Goal: Complete application form

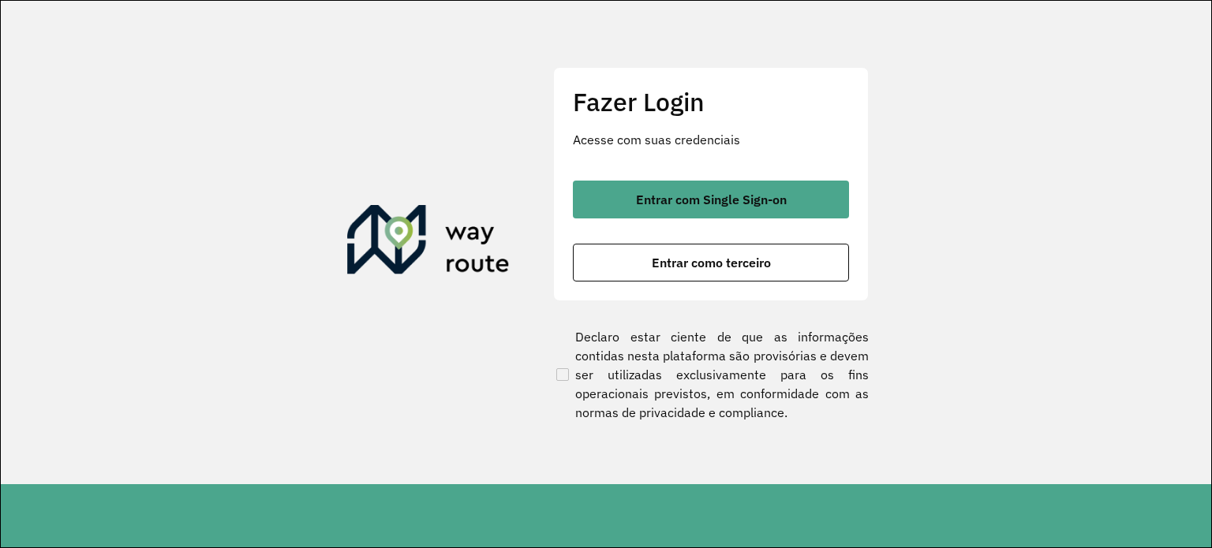
click at [731, 169] on div "Fazer Login Acesse com suas credenciais Entrar com Single Sign-on Entrar como t…" at bounding box center [711, 183] width 316 height 233
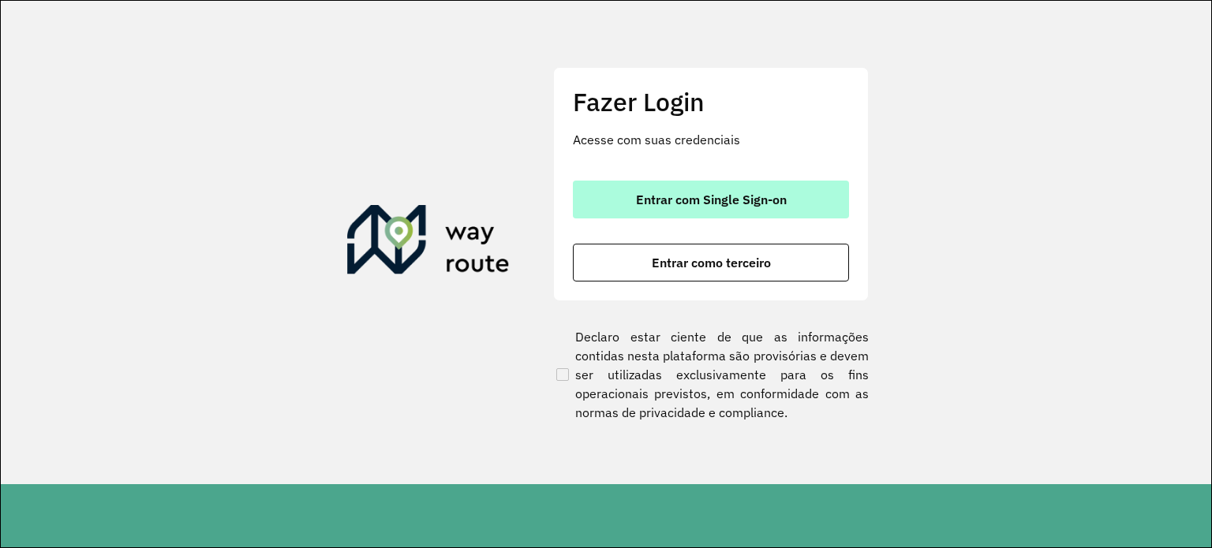
click at [732, 185] on button "Entrar com Single Sign-on" at bounding box center [711, 200] width 276 height 38
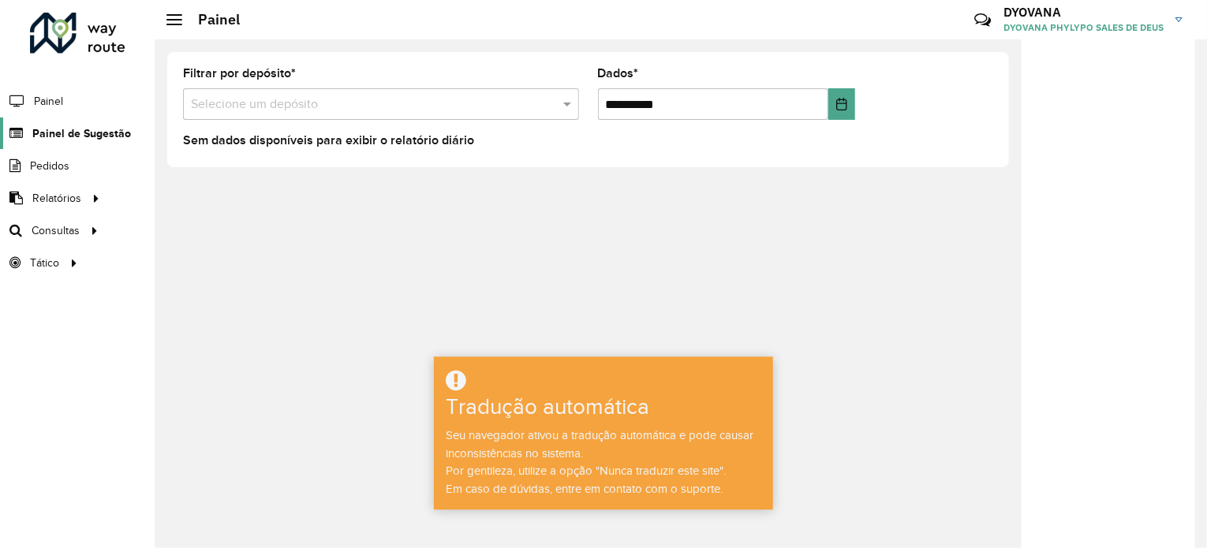
click at [65, 136] on font "Painel de Sugestão" at bounding box center [81, 133] width 99 height 13
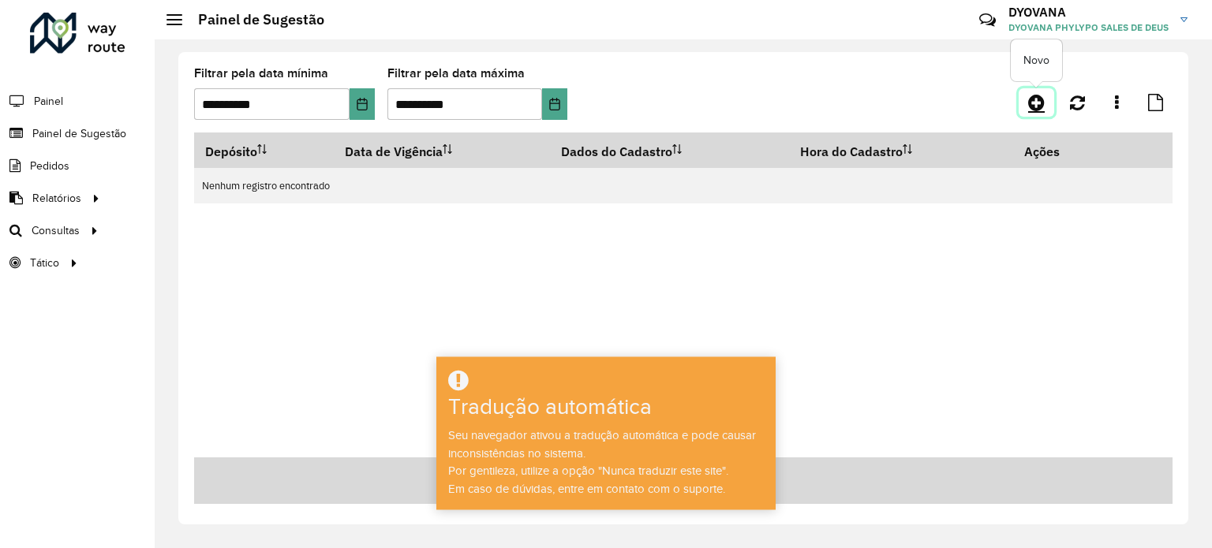
click at [1041, 110] on icon at bounding box center [1036, 102] width 17 height 19
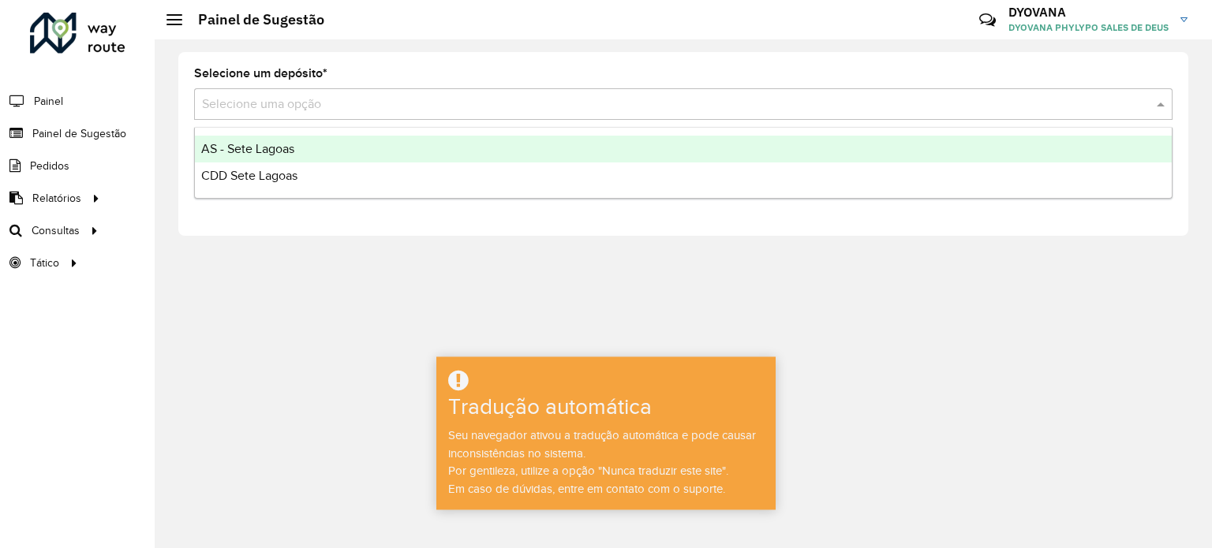
click at [284, 108] on input "text" at bounding box center [667, 104] width 931 height 19
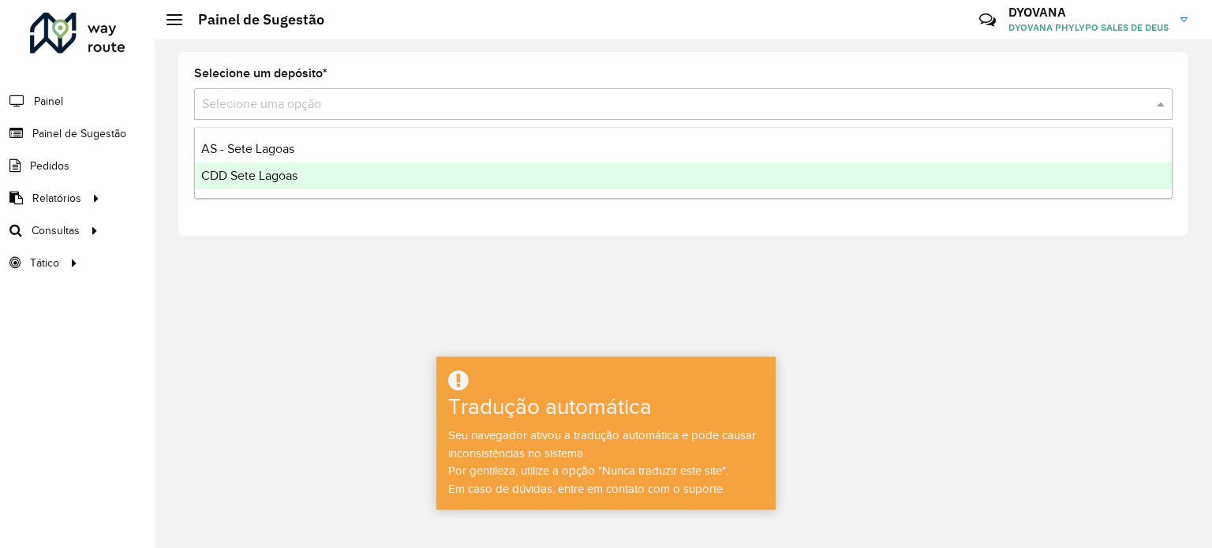
click at [286, 179] on font "CDD Sete Lagoas" at bounding box center [249, 175] width 96 height 13
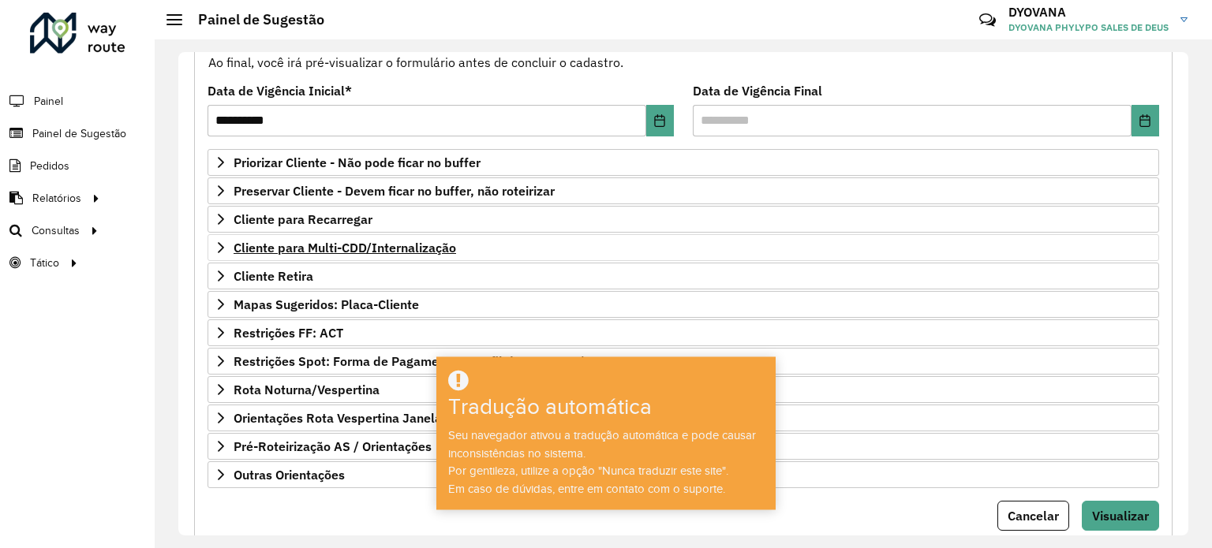
scroll to position [232, 0]
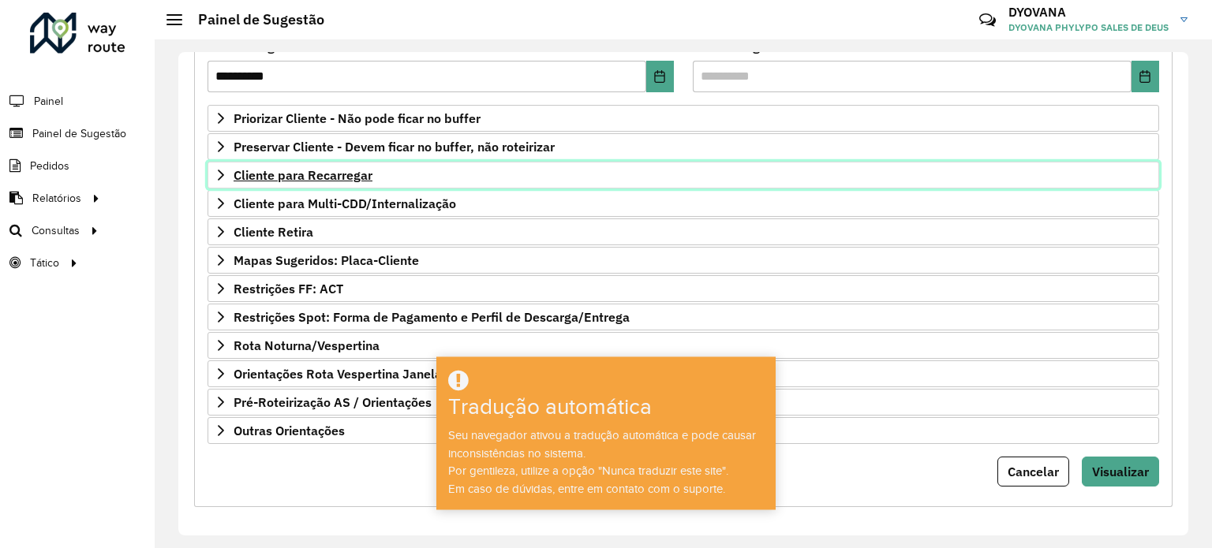
click at [323, 170] on font "Cliente para Recarregar" at bounding box center [302, 175] width 139 height 16
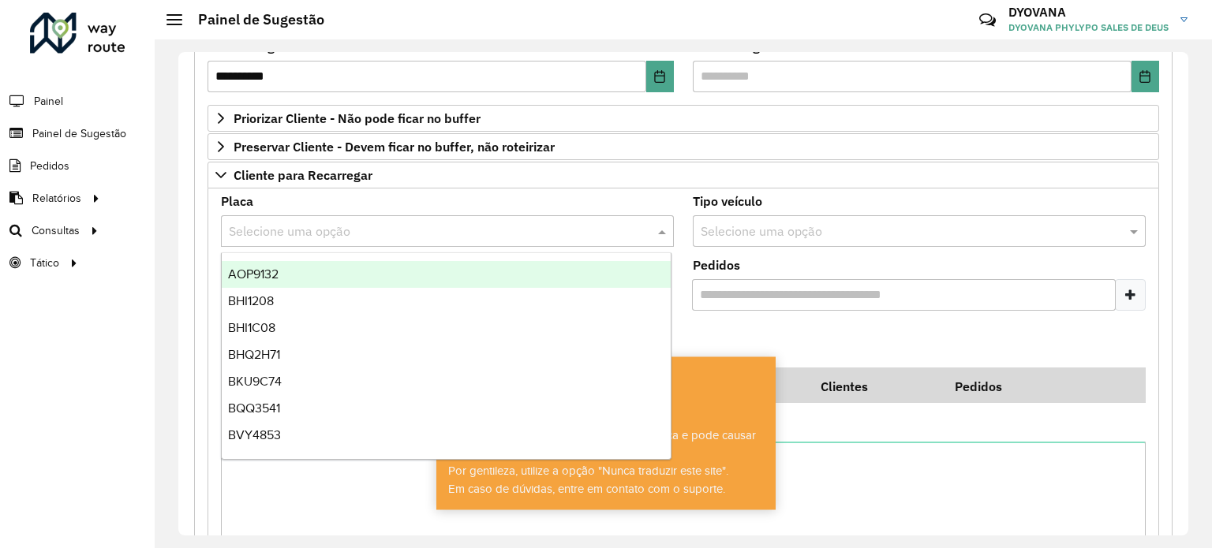
click at [343, 233] on input "text" at bounding box center [431, 231] width 405 height 19
type input "***"
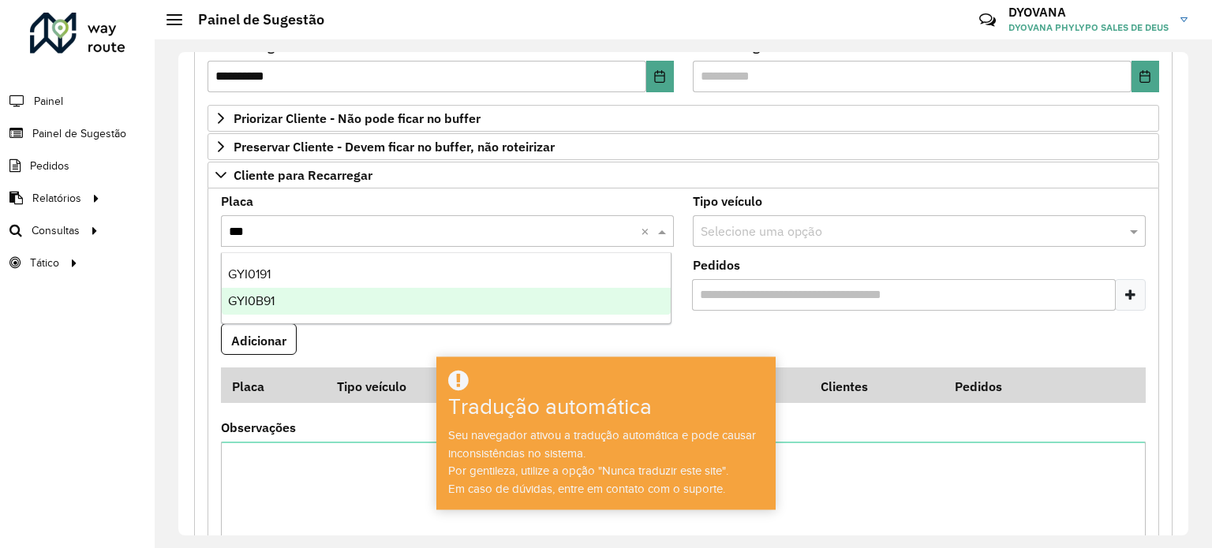
click at [311, 296] on div "GYI0B91" at bounding box center [447, 301] width 450 height 27
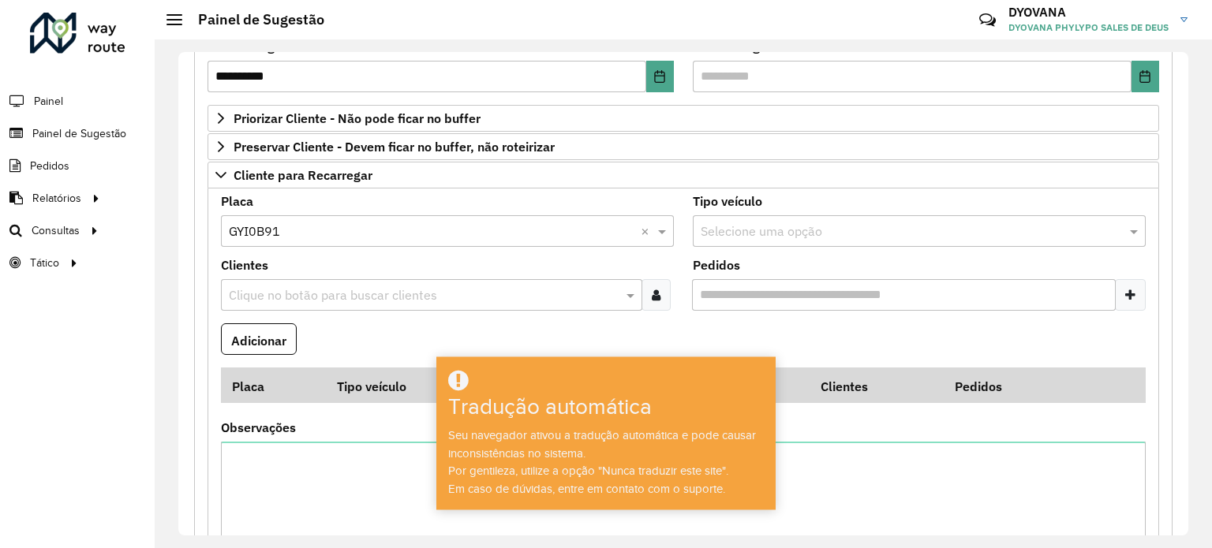
click at [331, 299] on input "text" at bounding box center [424, 295] width 398 height 19
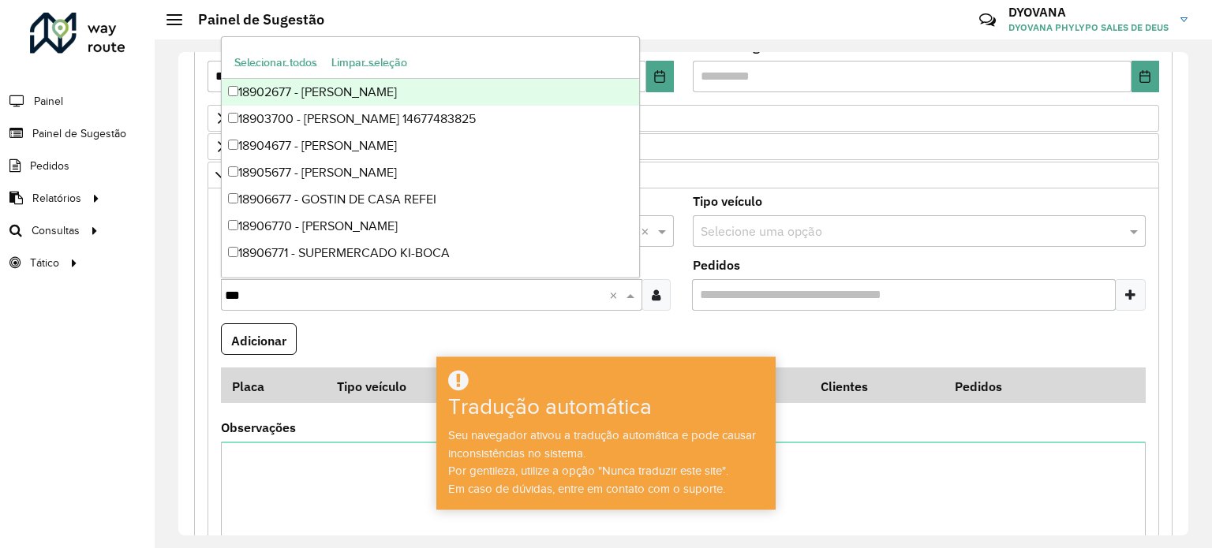
type input "****"
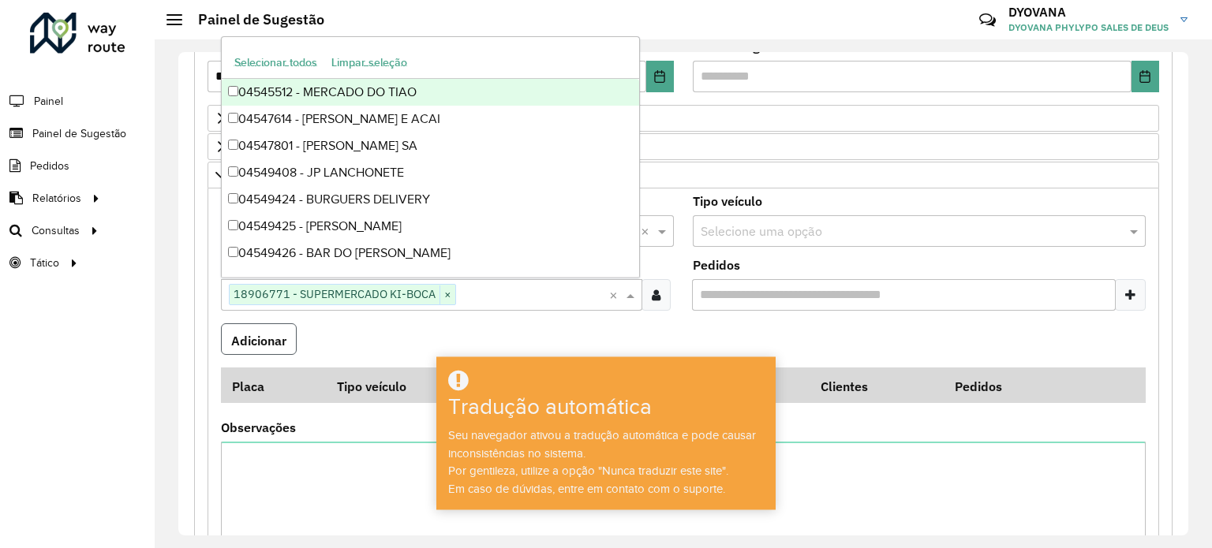
click at [274, 340] on font "Adicionar" at bounding box center [258, 340] width 55 height 16
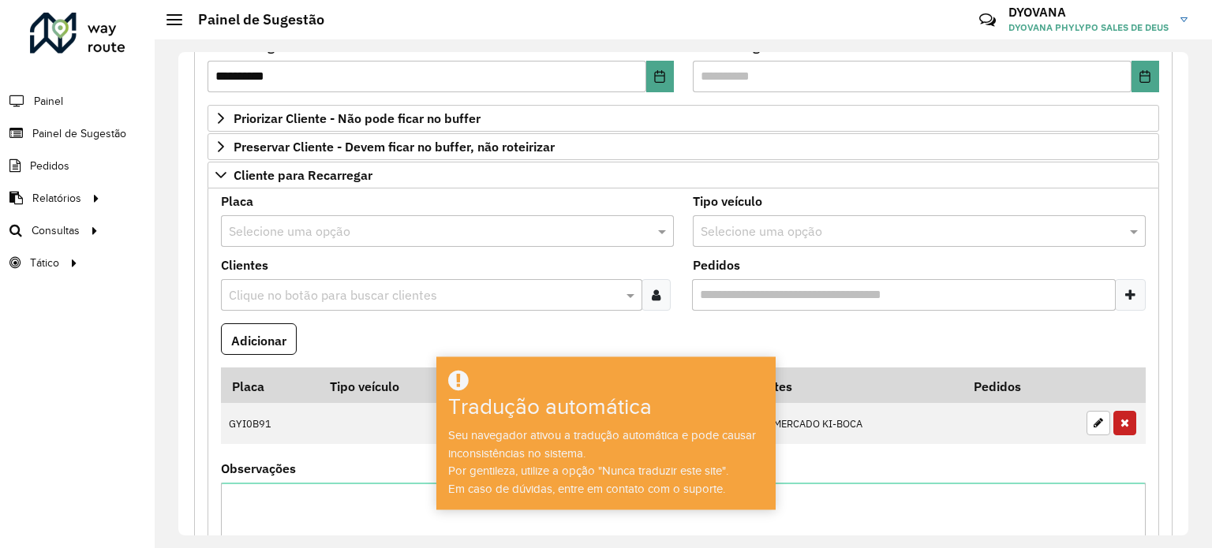
click at [312, 228] on input "text" at bounding box center [431, 231] width 405 height 19
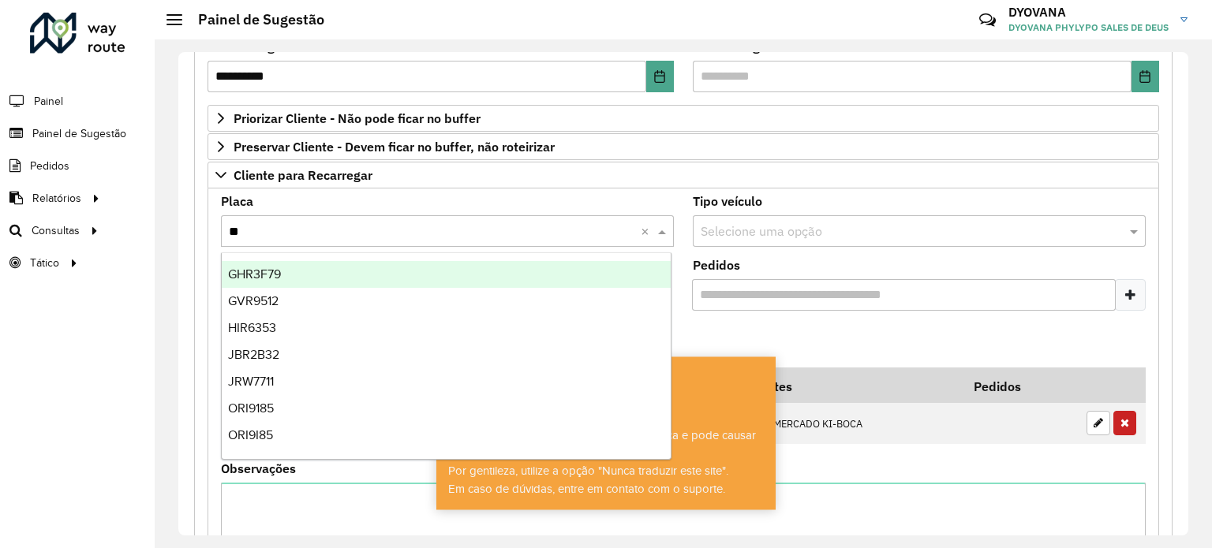
type input "***"
click at [303, 271] on div "REC0001" at bounding box center [447, 274] width 450 height 27
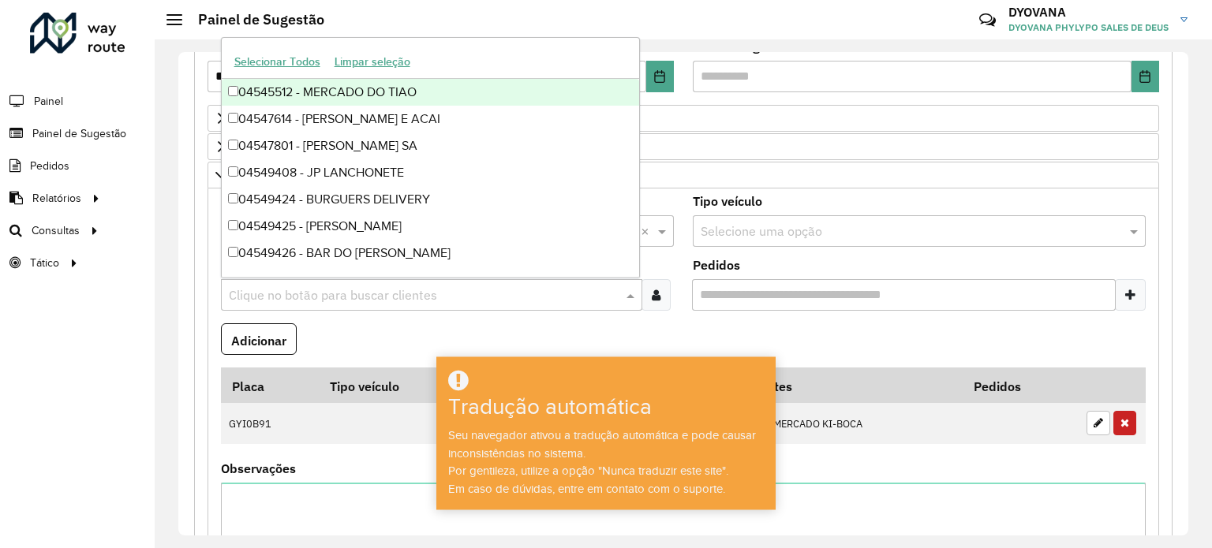
click at [319, 286] on input "text" at bounding box center [424, 295] width 398 height 19
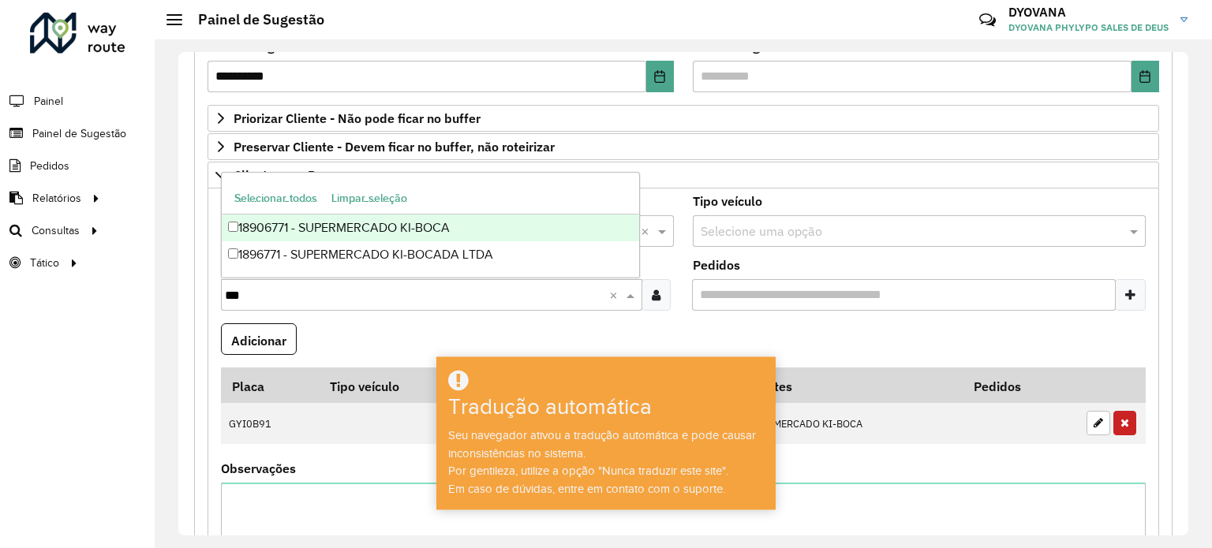
type input "****"
click at [368, 231] on div "18906771 - SUPERMERCADO KI-BOCA" at bounding box center [431, 228] width 418 height 27
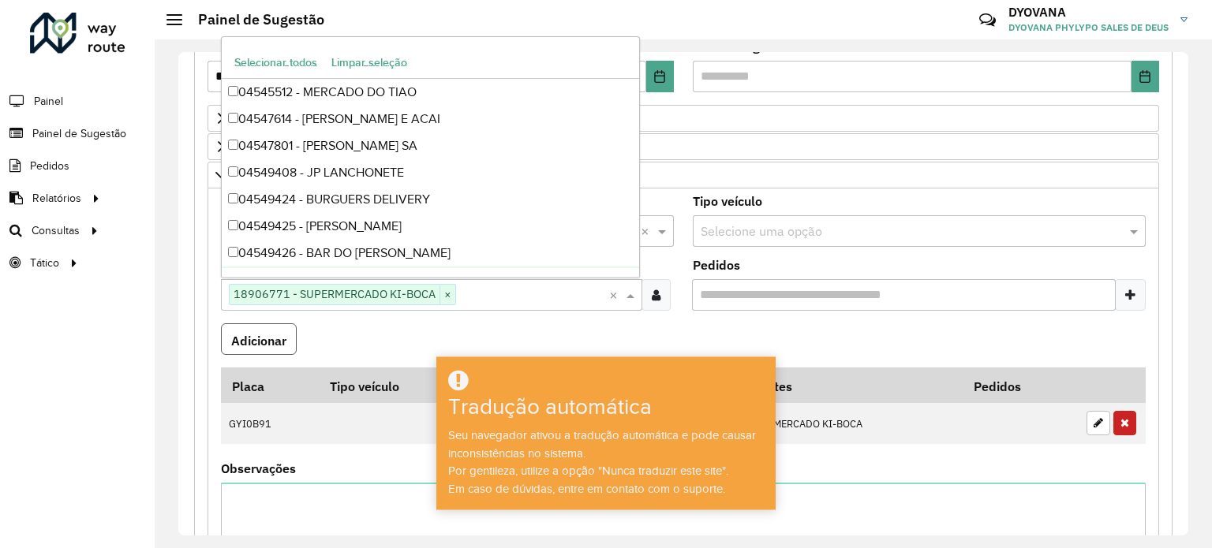
click at [271, 339] on font "Adicionar" at bounding box center [258, 340] width 55 height 16
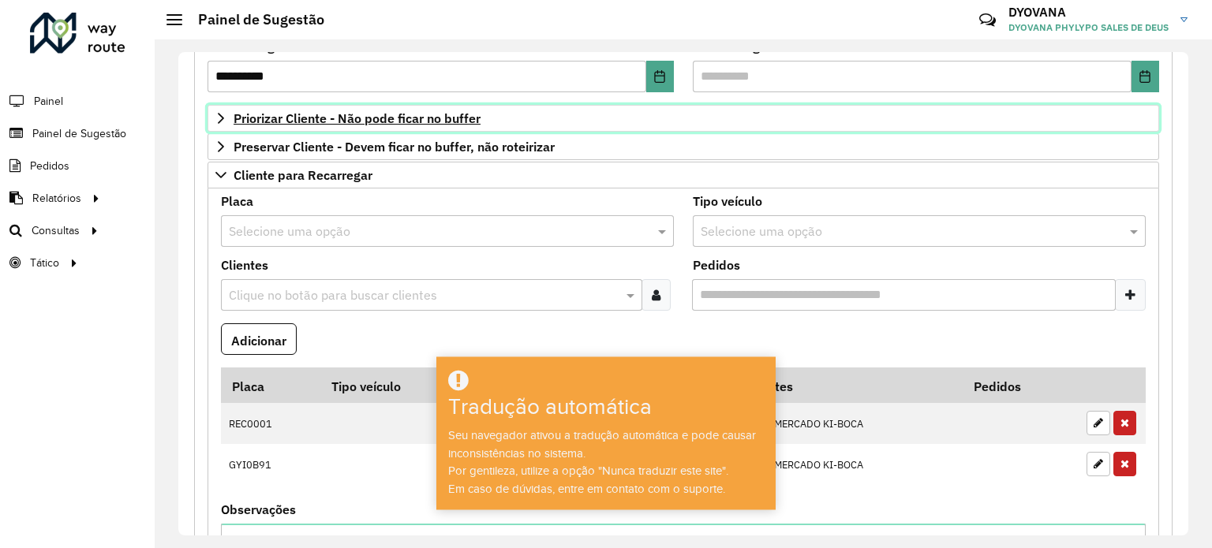
click at [386, 116] on font "Priorizar Cliente - Não pode ficar no buffer" at bounding box center [356, 118] width 247 height 16
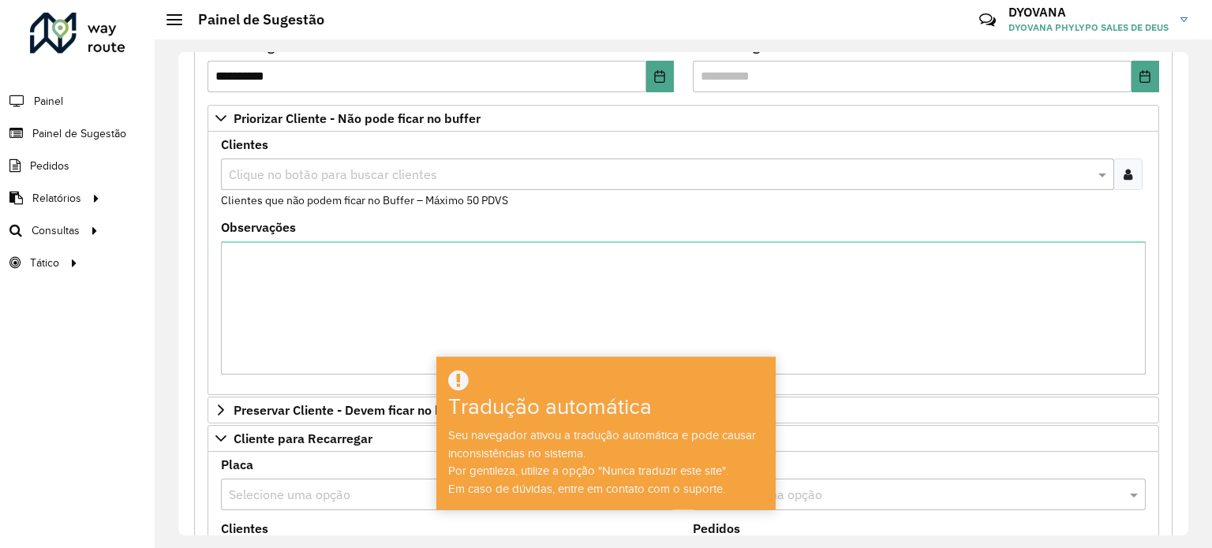
click at [1128, 174] on div at bounding box center [1127, 175] width 29 height 32
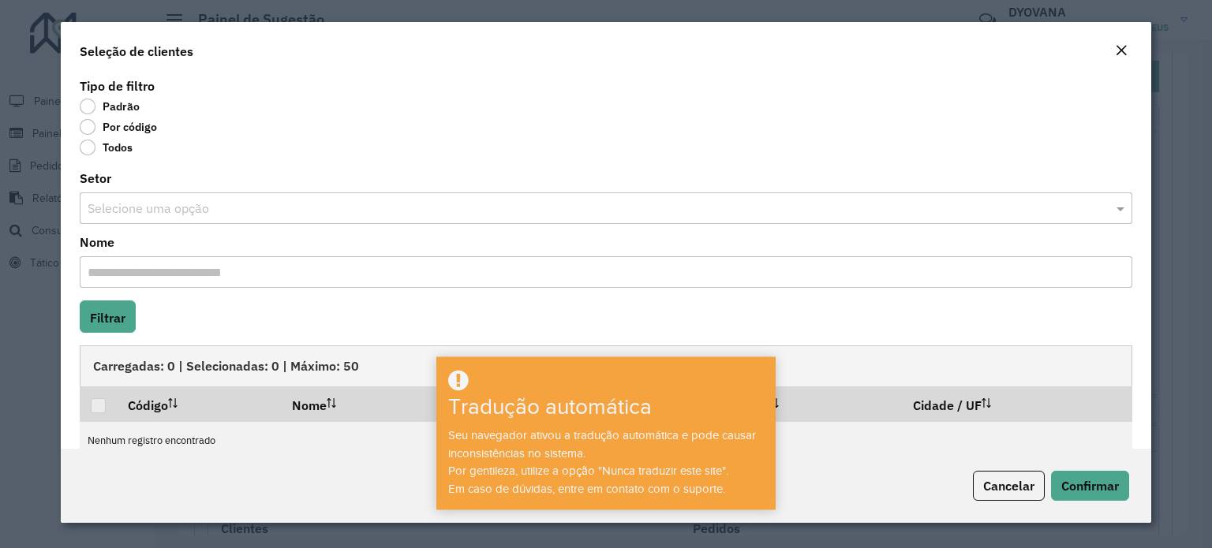
click at [85, 127] on label "Por código" at bounding box center [118, 127] width 77 height 16
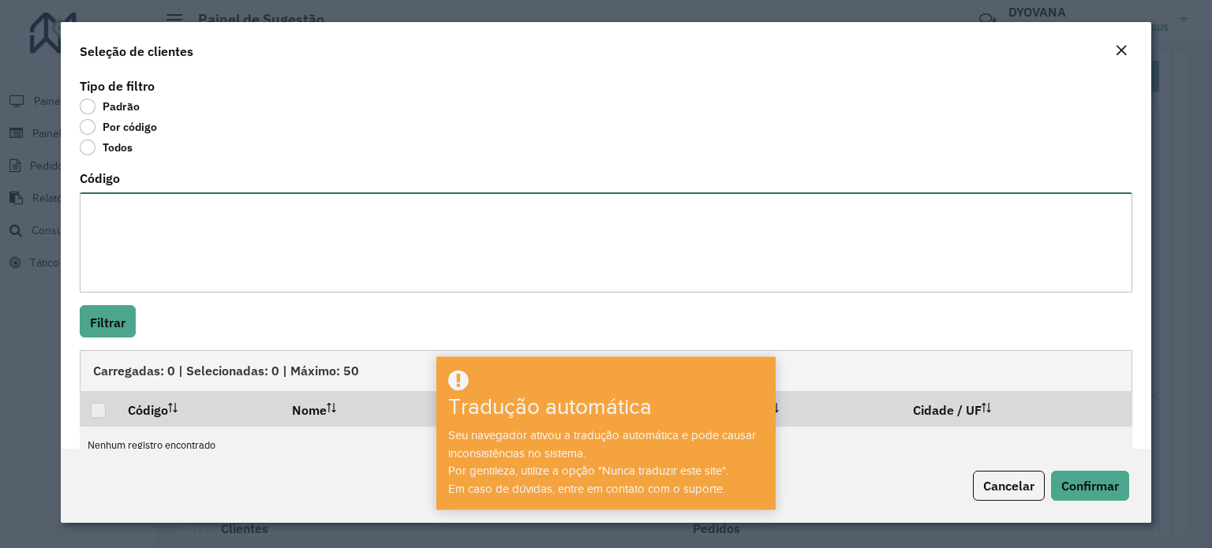
click at [159, 207] on textarea "Código" at bounding box center [606, 242] width 1052 height 100
paste textarea "***** ***** **** ***** **** **** ***** **** **** ***** **** ***** ***** ***** *…"
type textarea "***** ***** **** ***** **** **** ***** **** **** ***** **** ***** ***** ***** *…"
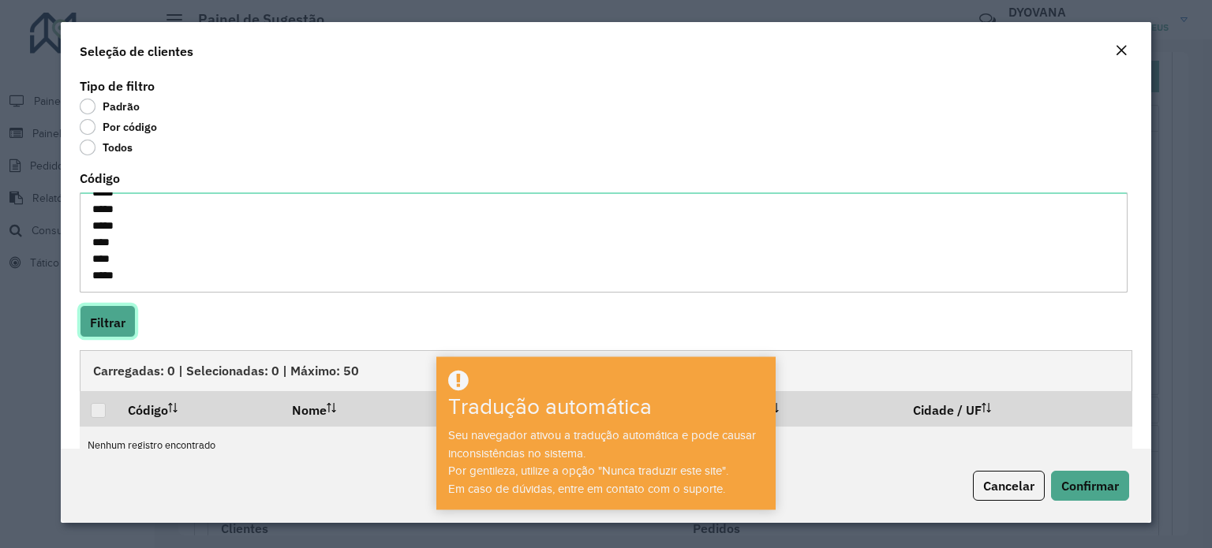
click at [133, 317] on button "Filtrar" at bounding box center [108, 321] width 56 height 32
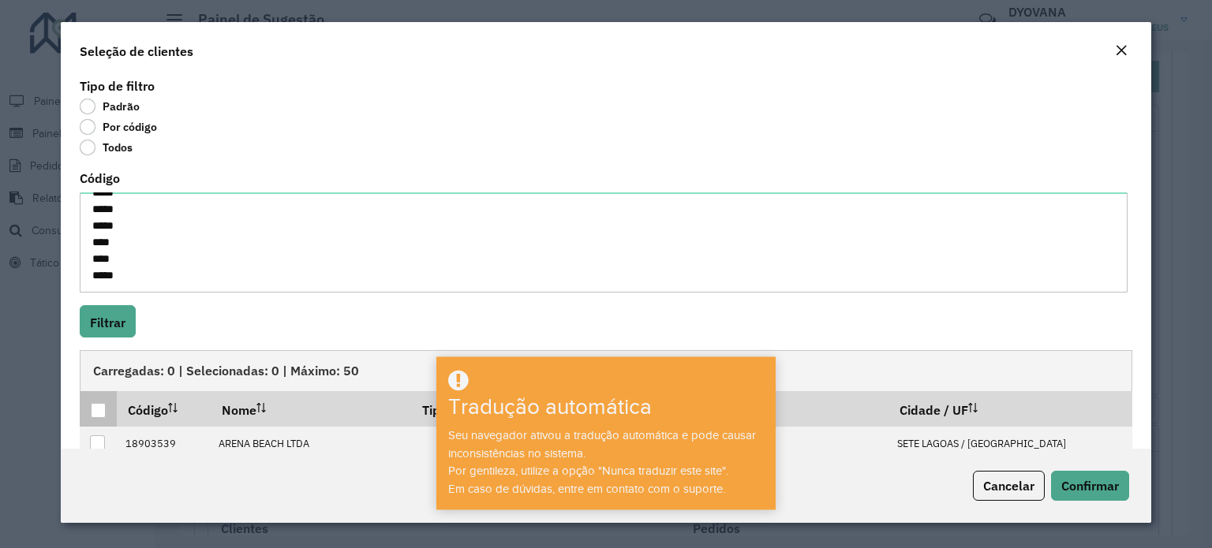
click at [98, 413] on div at bounding box center [98, 410] width 15 height 15
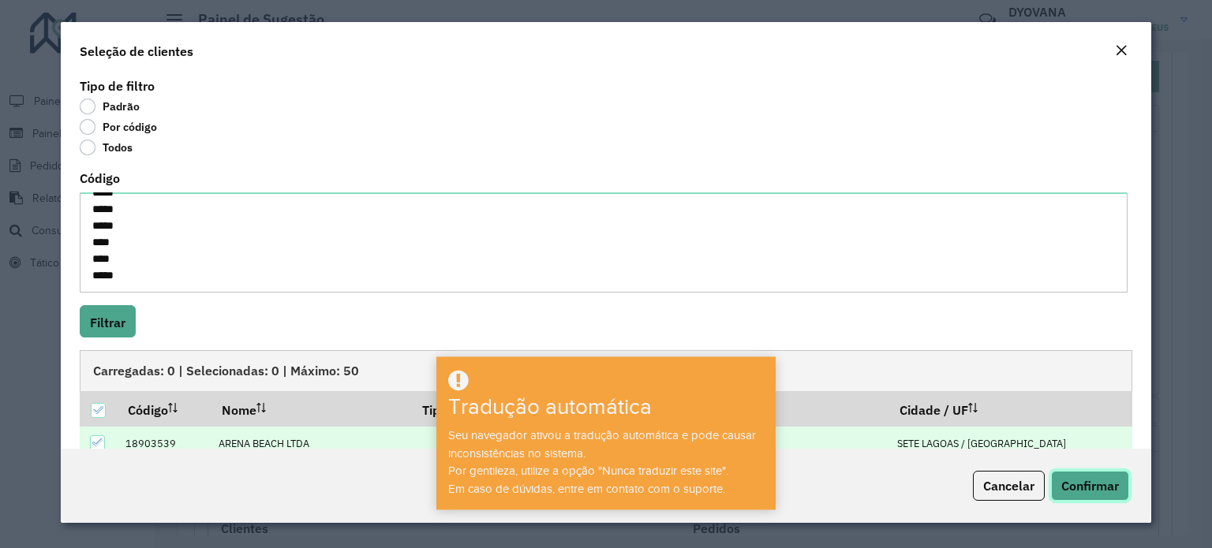
click at [1085, 478] on font "Confirmar" at bounding box center [1090, 486] width 58 height 16
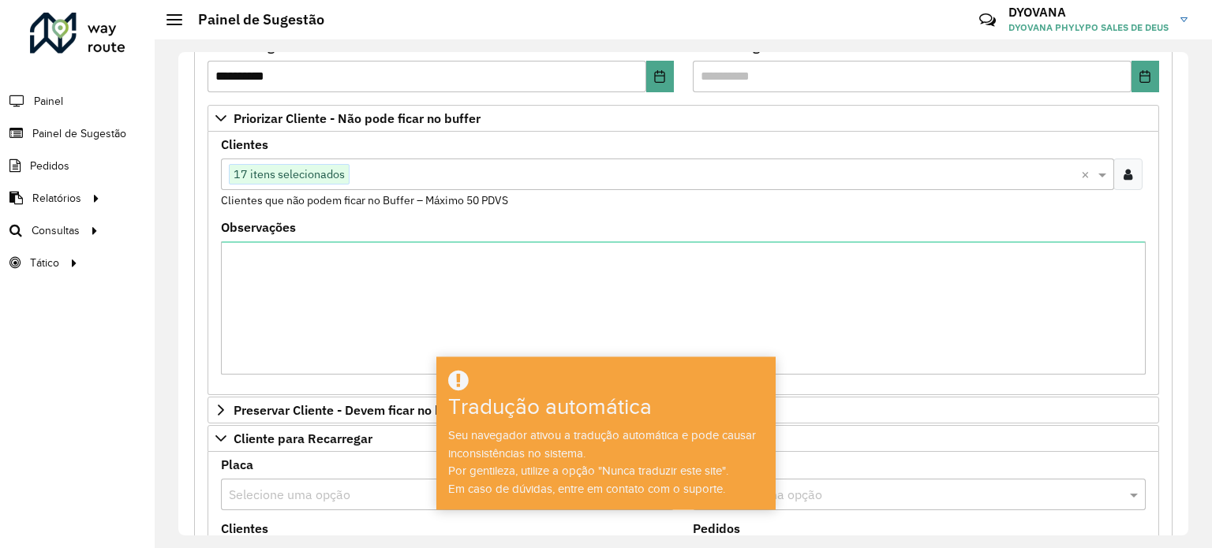
click at [383, 174] on input "text" at bounding box center [714, 175] width 731 height 19
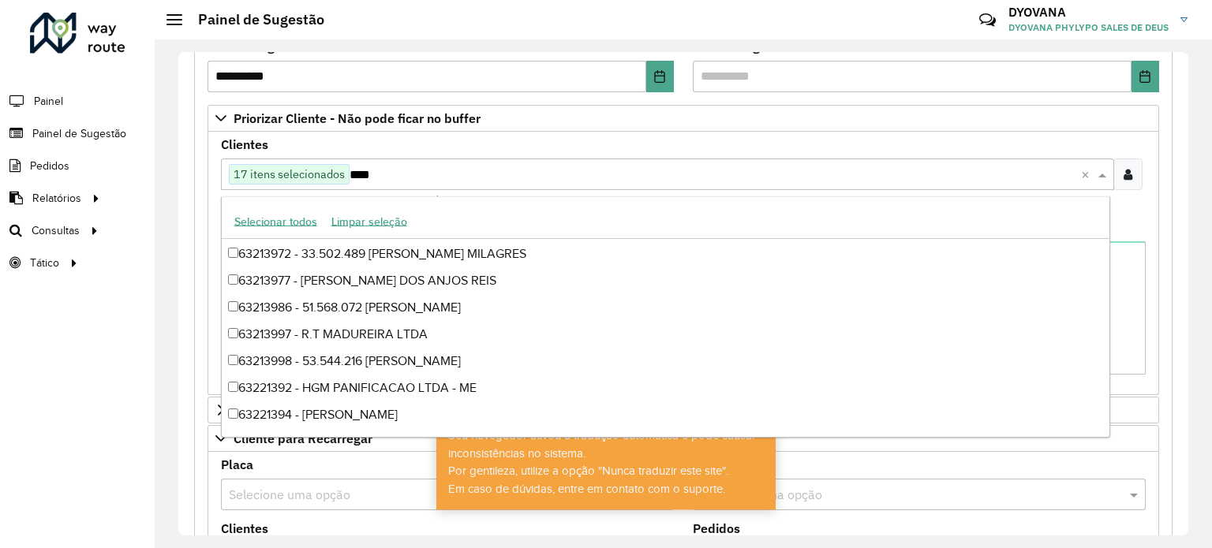
scroll to position [0, 0]
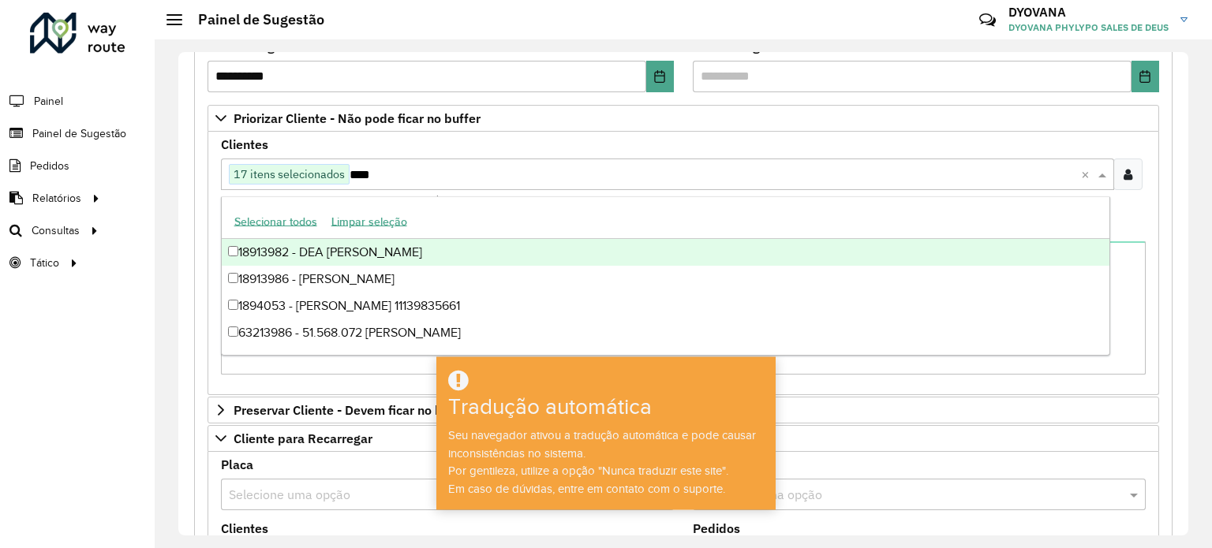
type input "*****"
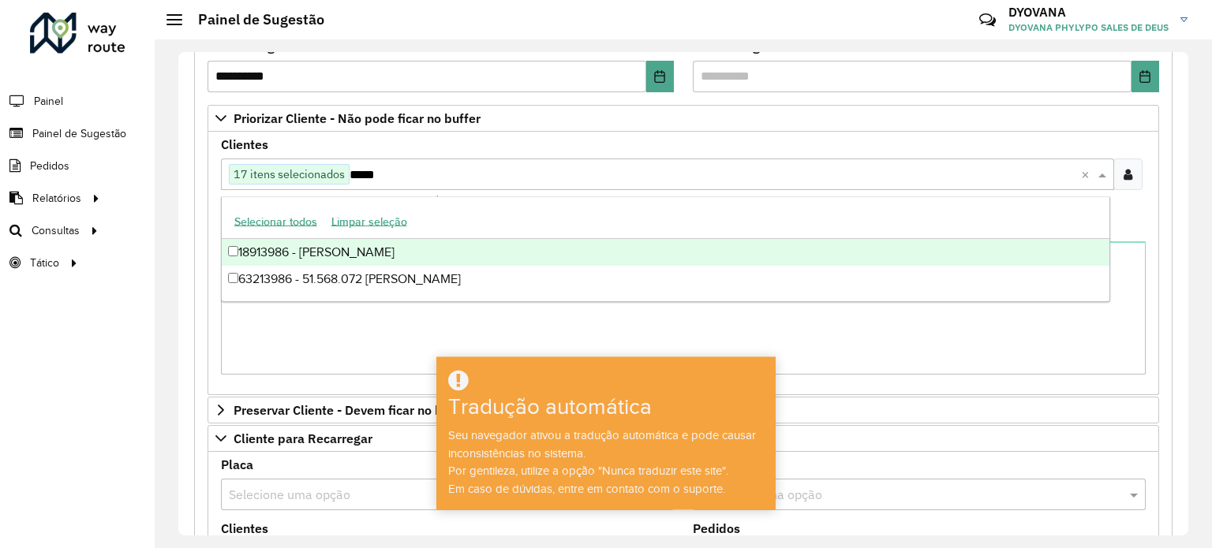
click at [344, 248] on div "18913986 - [PERSON_NAME]" at bounding box center [665, 252] width 887 height 27
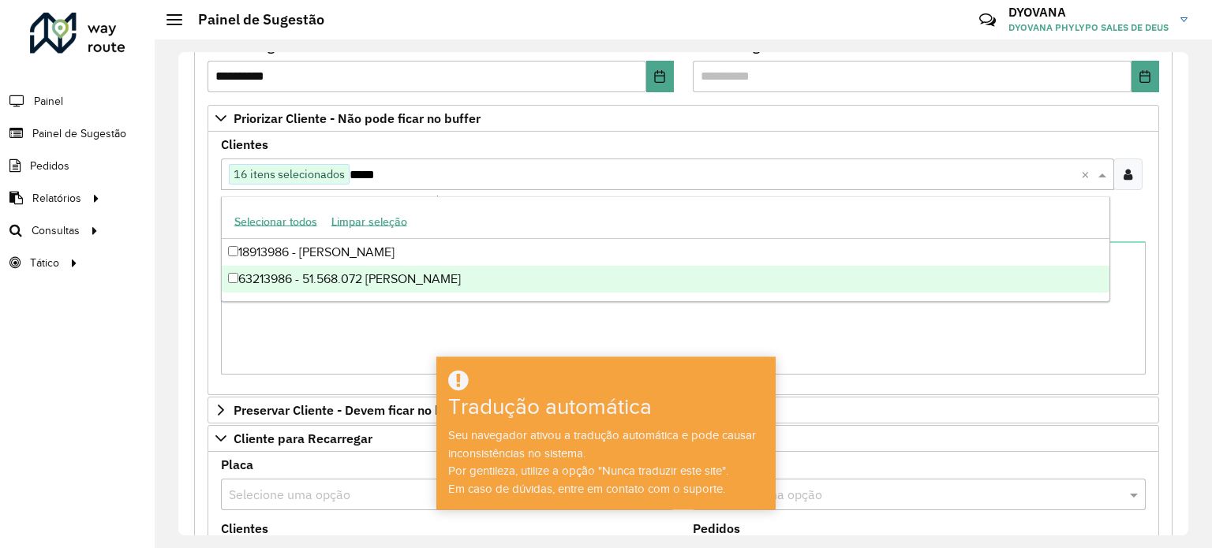
click at [338, 277] on div "63213986 - 51.568.072 [PERSON_NAME]" at bounding box center [665, 279] width 887 height 27
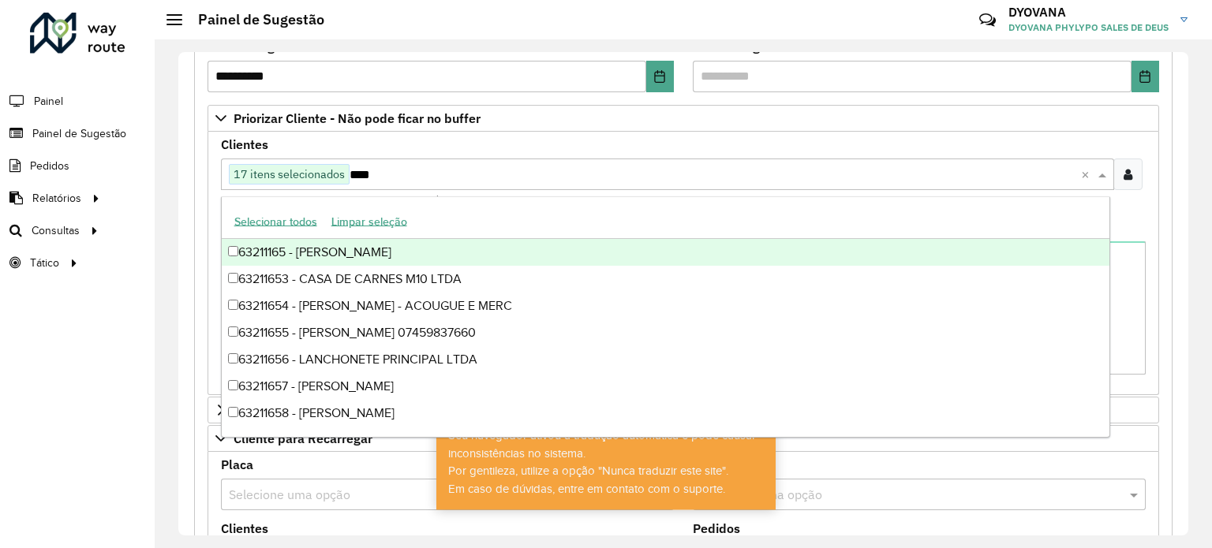
type input "*****"
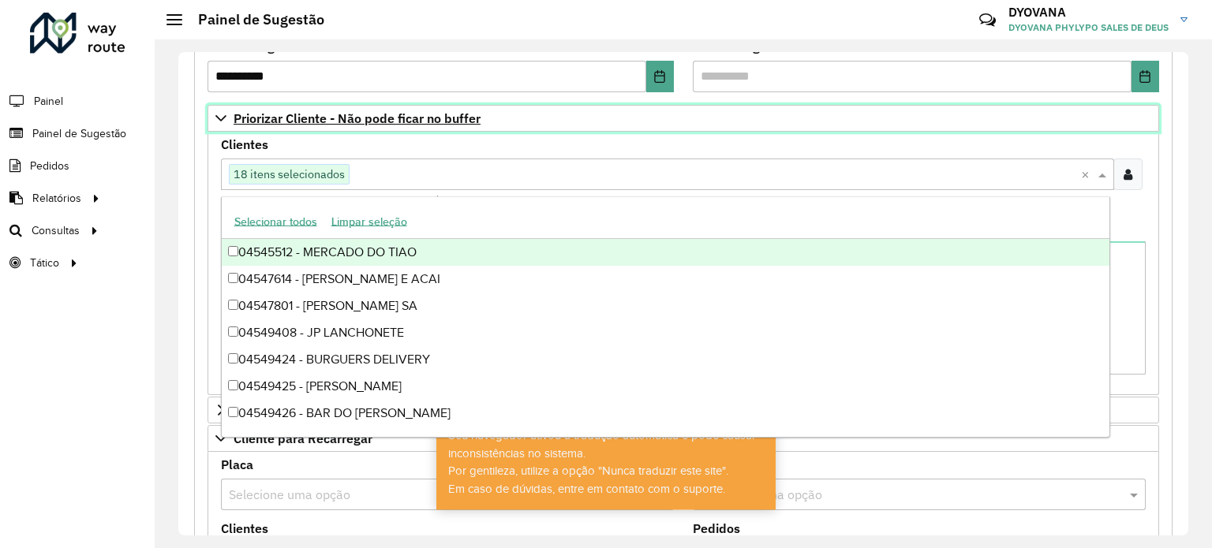
click at [447, 122] on font "Priorizar Cliente - Não pode ficar no buffer" at bounding box center [356, 118] width 247 height 16
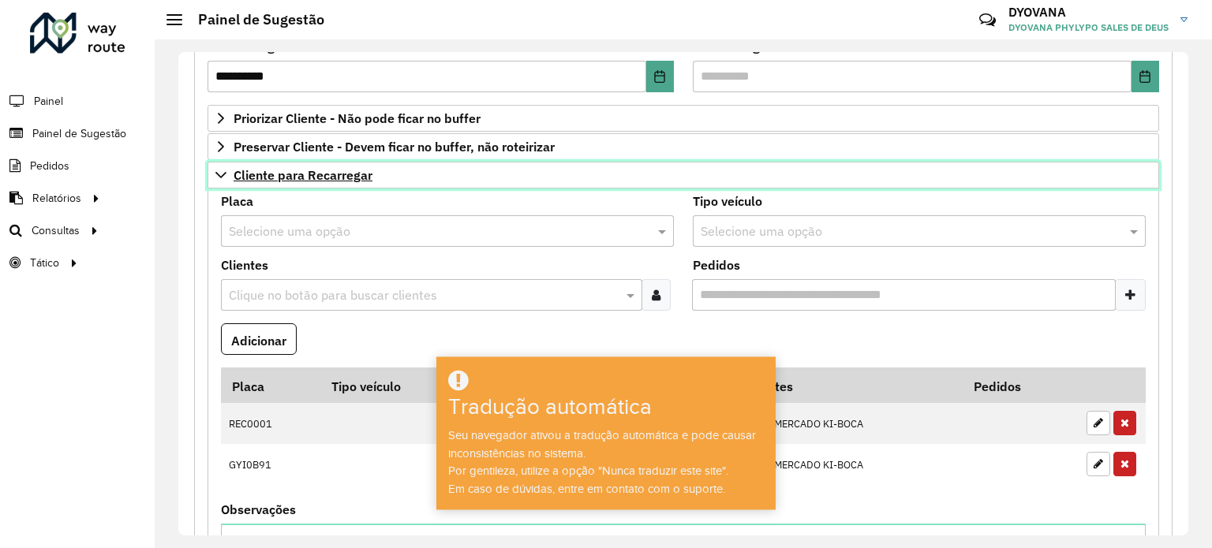
click at [265, 177] on font "Cliente para Recarregar" at bounding box center [302, 175] width 139 height 16
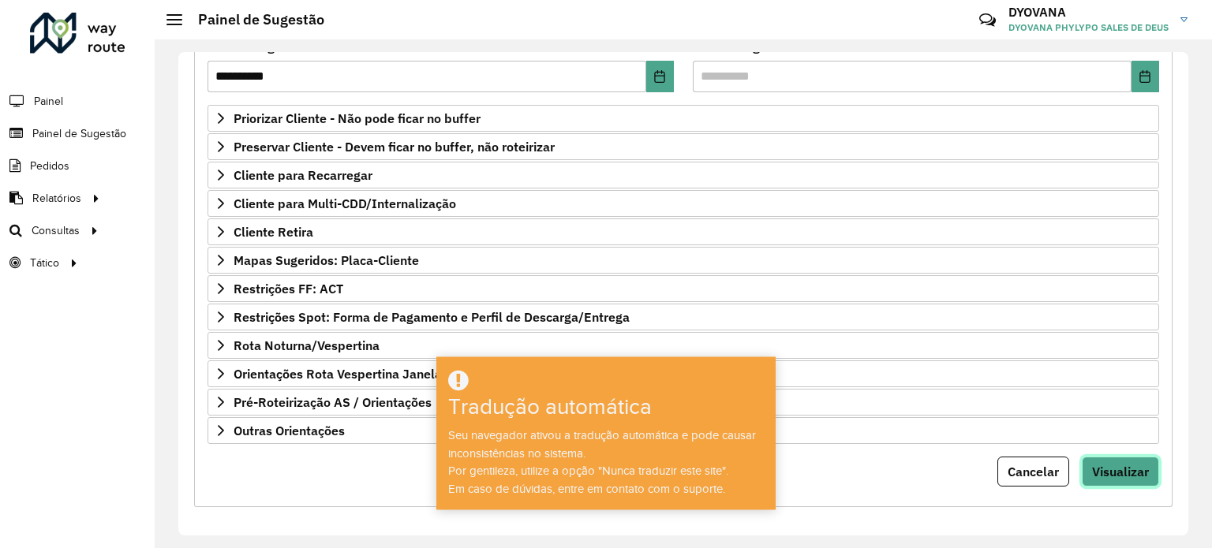
click at [1127, 469] on font "Visualizar" at bounding box center [1120, 472] width 57 height 16
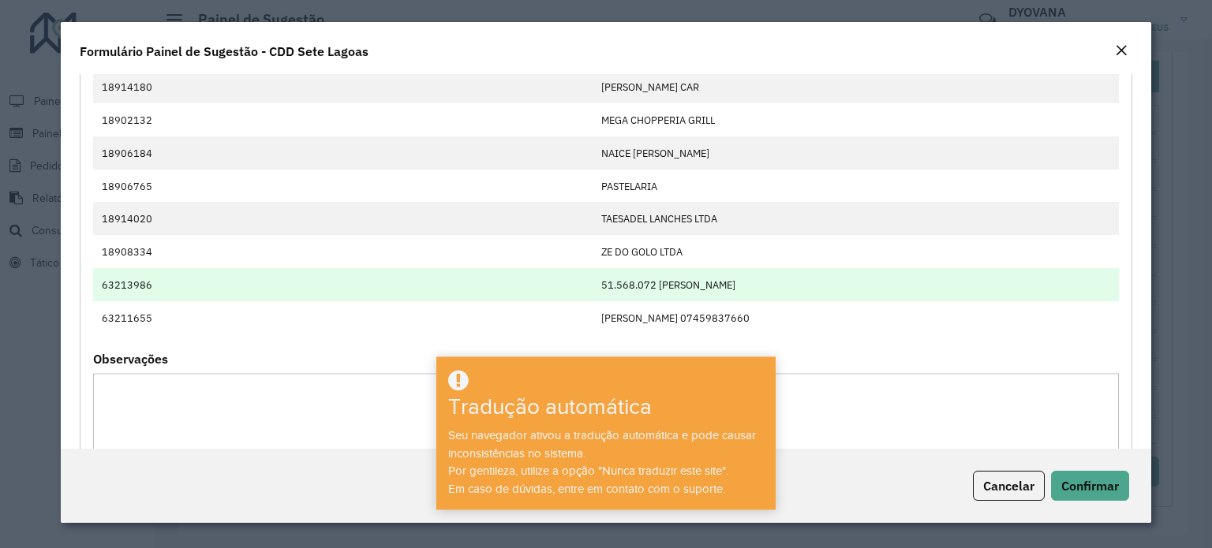
scroll to position [906, 0]
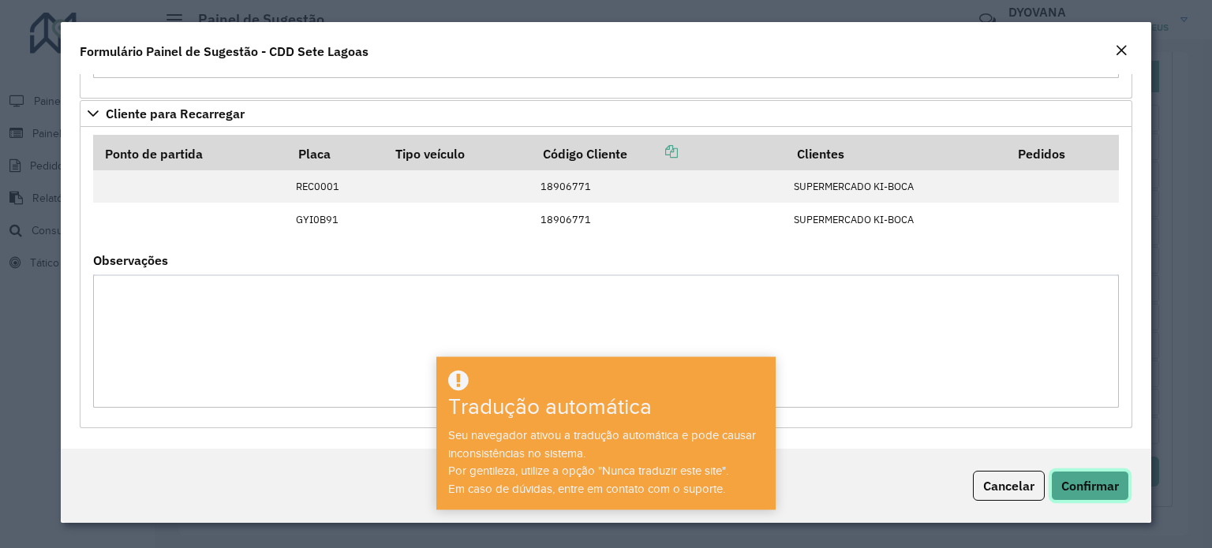
click at [1118, 490] on font "Confirmar" at bounding box center [1090, 486] width 58 height 16
